Goal: Information Seeking & Learning: Find specific fact

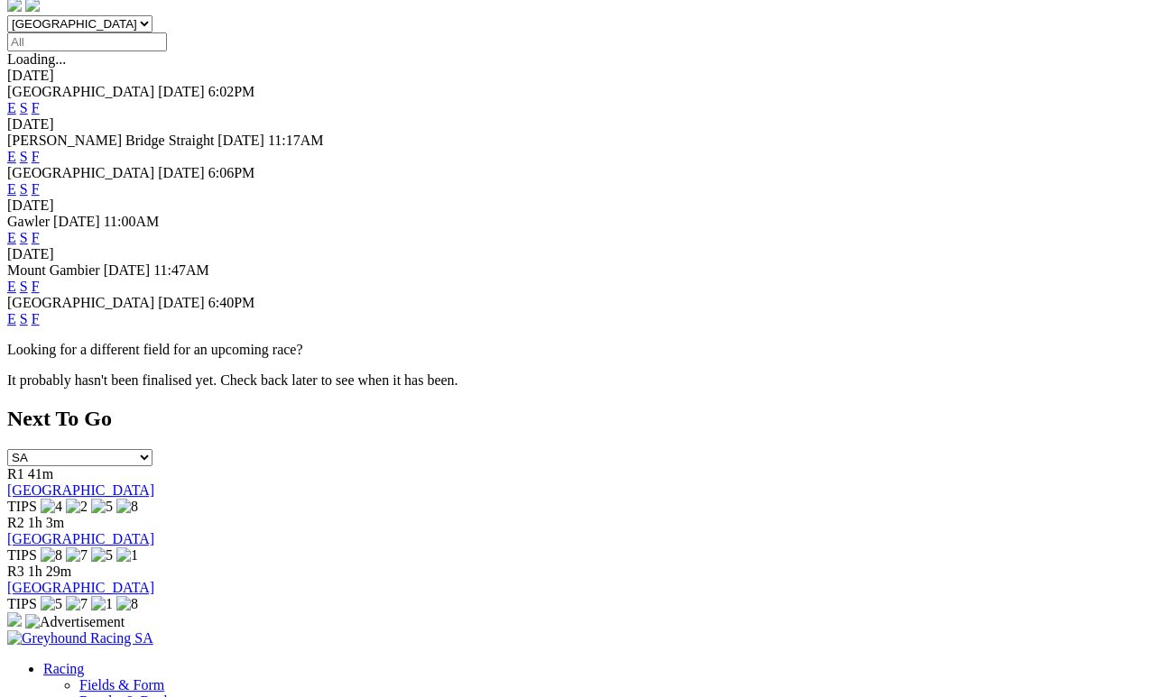
scroll to position [573, 0]
click at [40, 311] on link "F" at bounding box center [36, 318] width 8 height 15
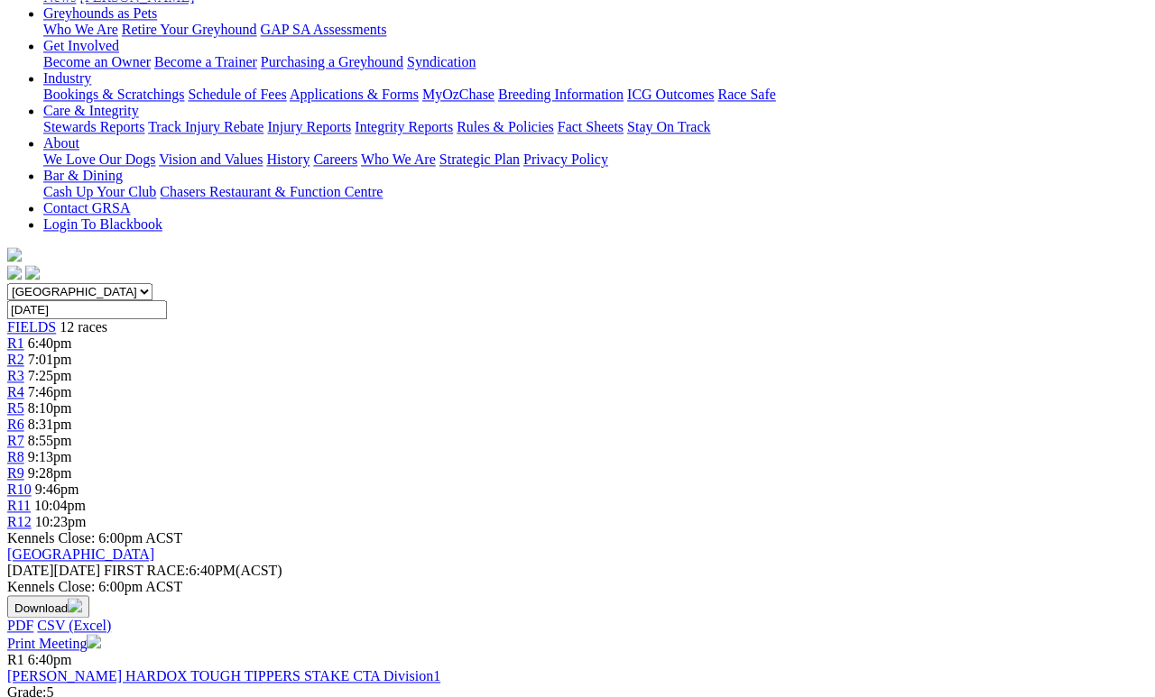
scroll to position [305, 0]
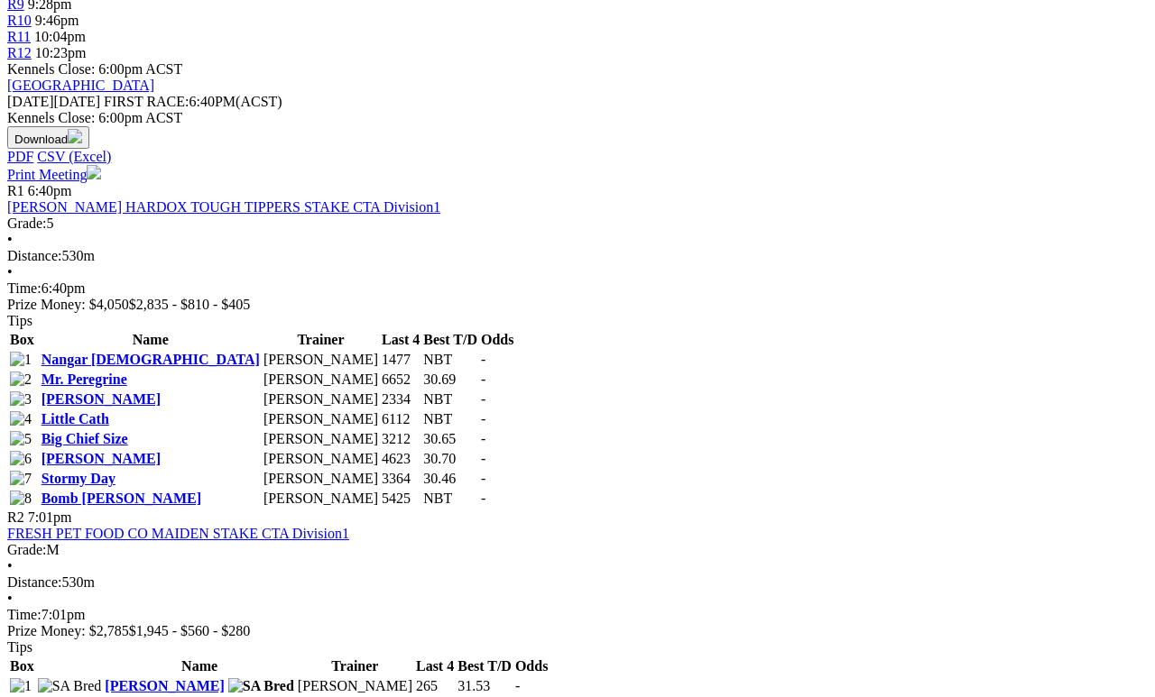
scroll to position [774, 0]
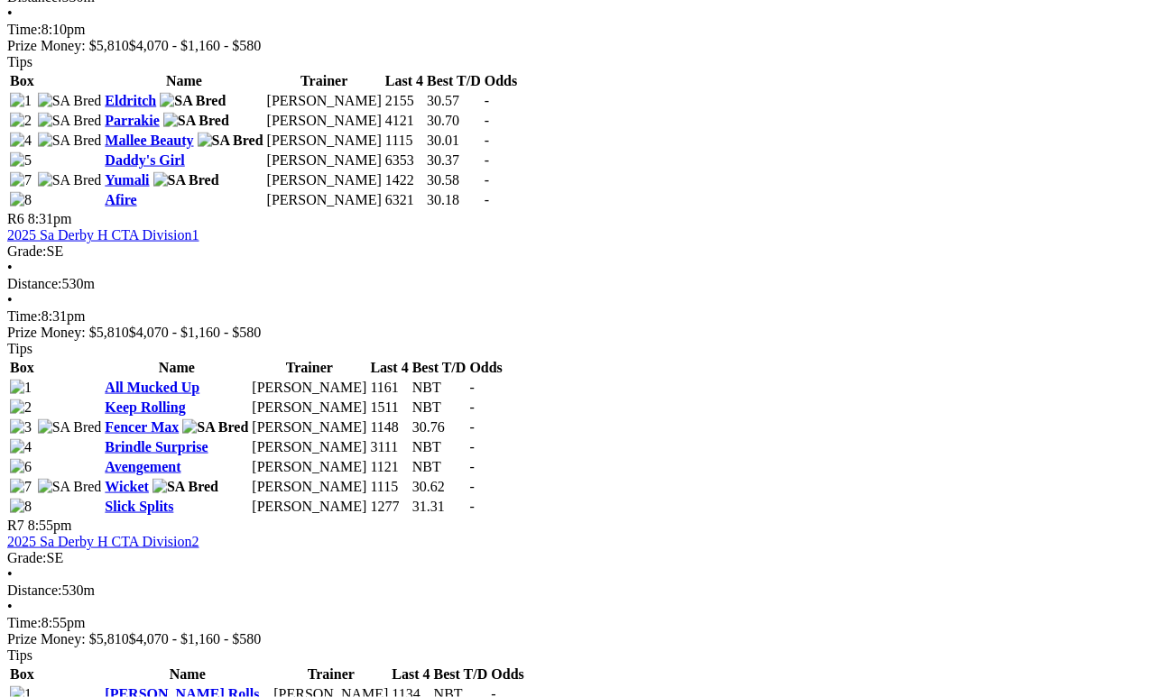
scroll to position [2201, 0]
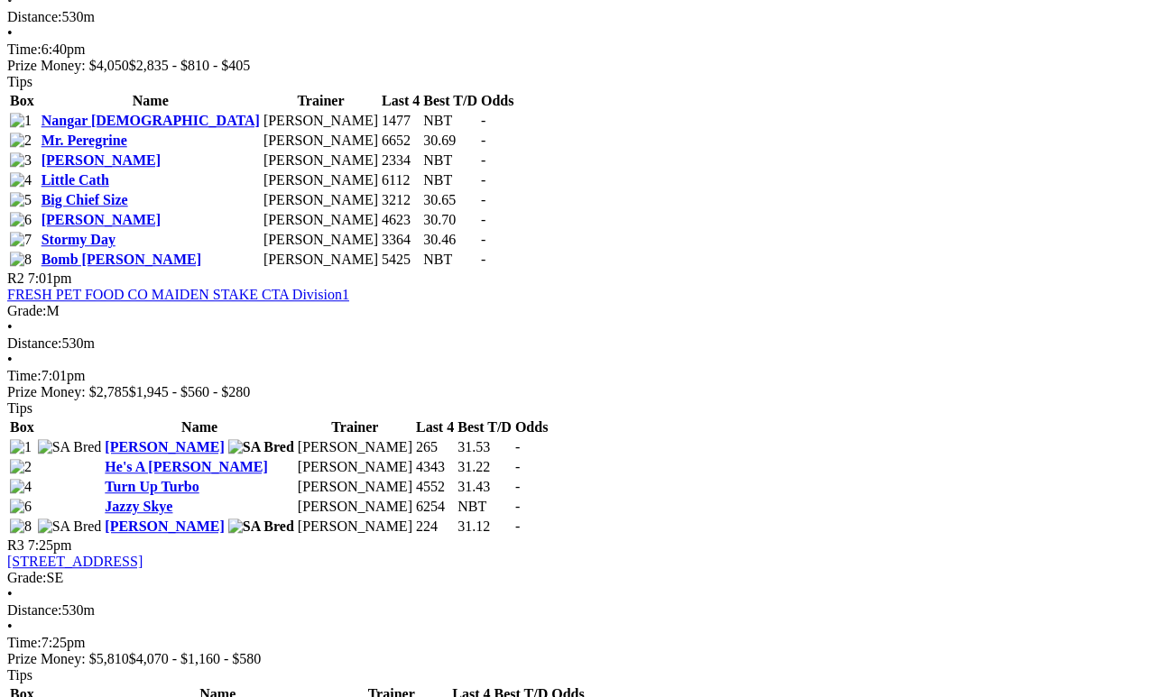
scroll to position [1010, 0]
